Goal: Book appointment/travel/reservation

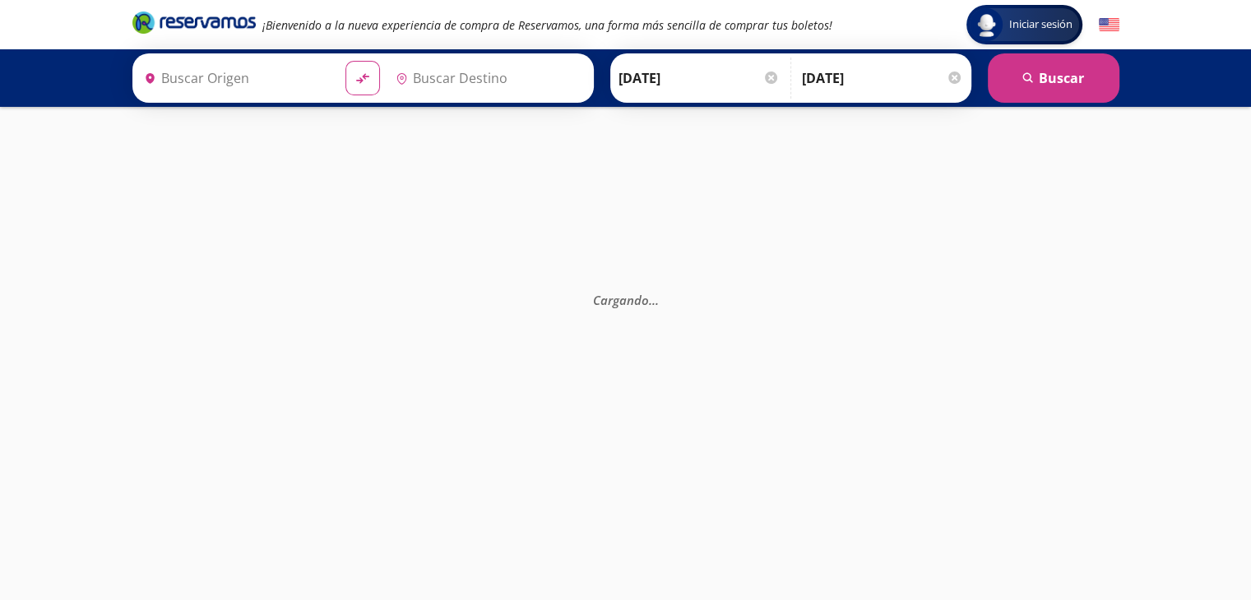
type input "Central Autobuses Capu, [GEOGRAPHIC_DATA]"
type input "Colima, Colima"
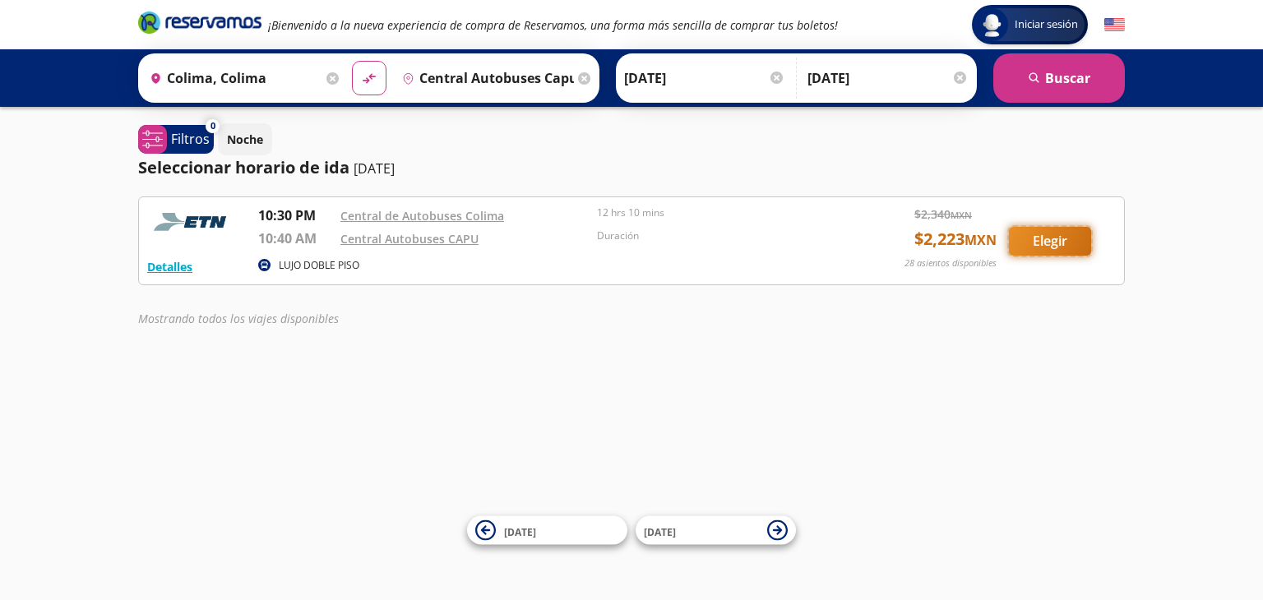
click at [1051, 236] on button "Elegir" at bounding box center [1050, 241] width 82 height 29
click at [710, 391] on div "Iniciar sesión Iniciar sesión ¡Bienvenido a la nueva experiencia de compra de R…" at bounding box center [631, 300] width 1263 height 600
